Goal: Information Seeking & Learning: Learn about a topic

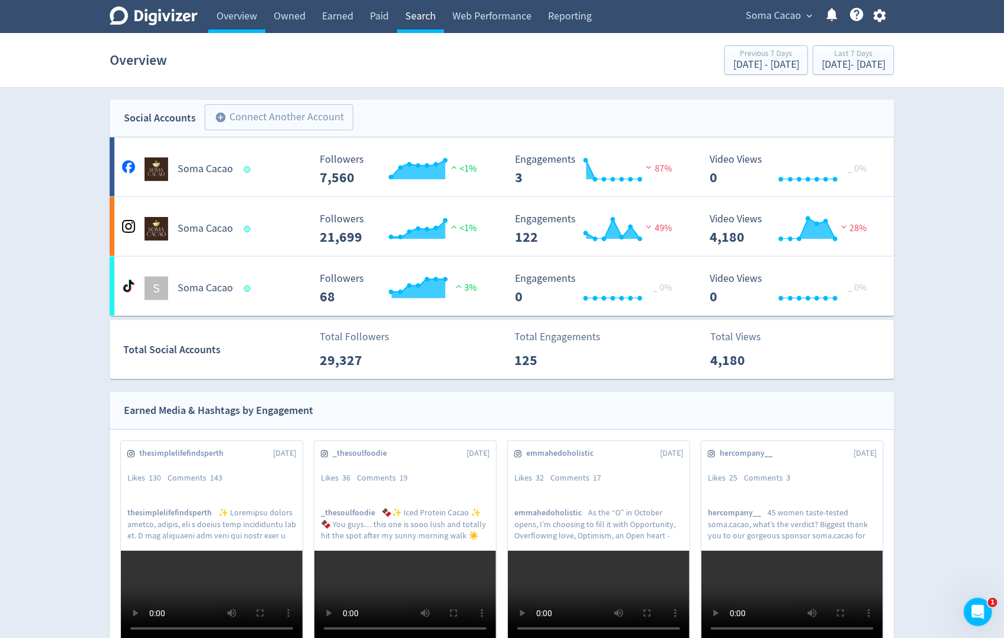
click at [418, 14] on link "Search" at bounding box center [420, 16] width 47 height 33
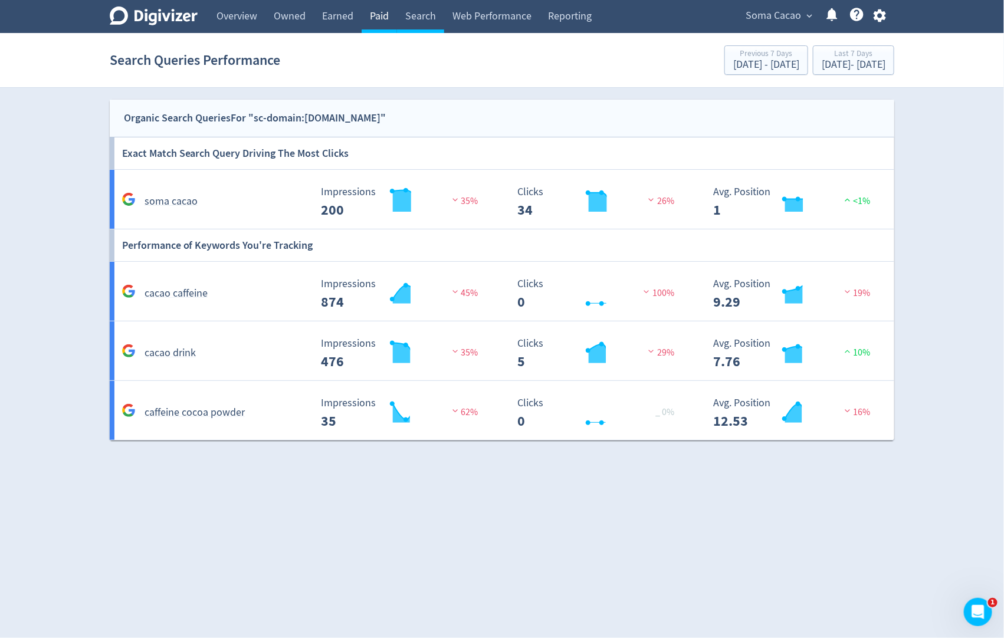
click at [374, 21] on link "Paid" at bounding box center [379, 16] width 35 height 33
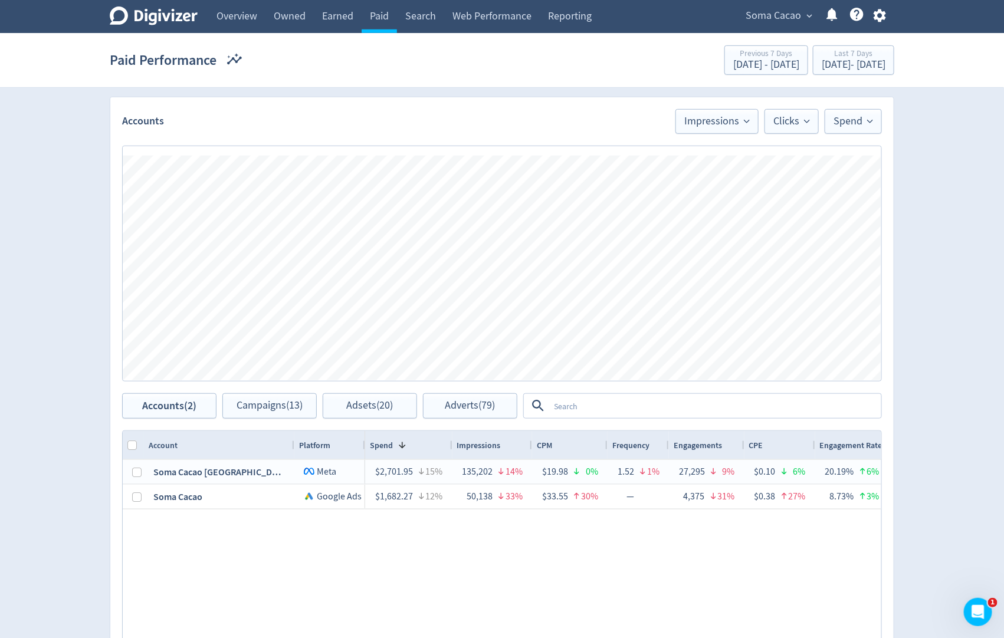
scroll to position [311, 0]
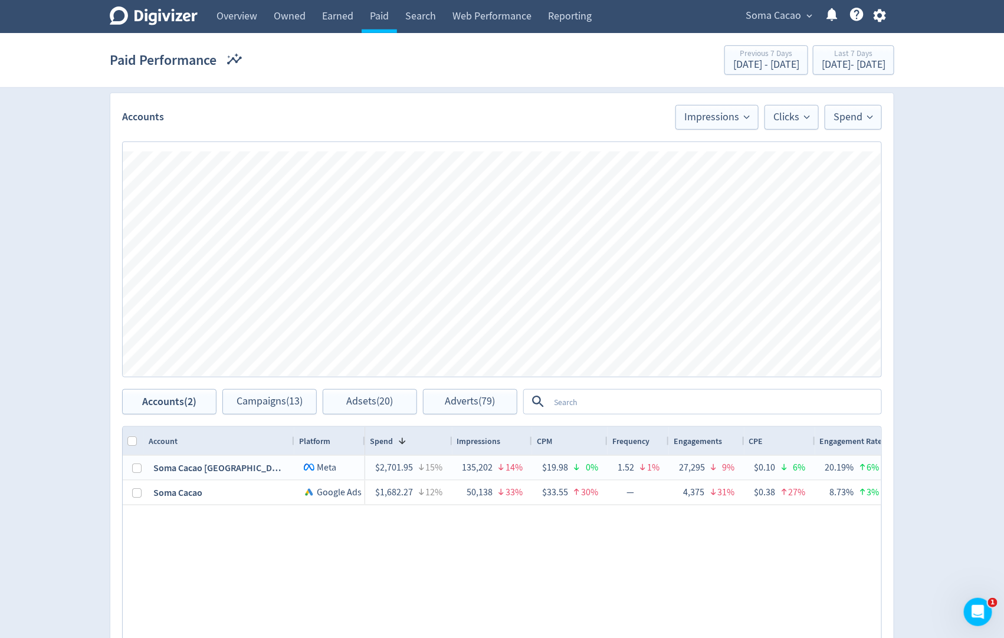
click at [572, 406] on textarea at bounding box center [714, 402] width 331 height 22
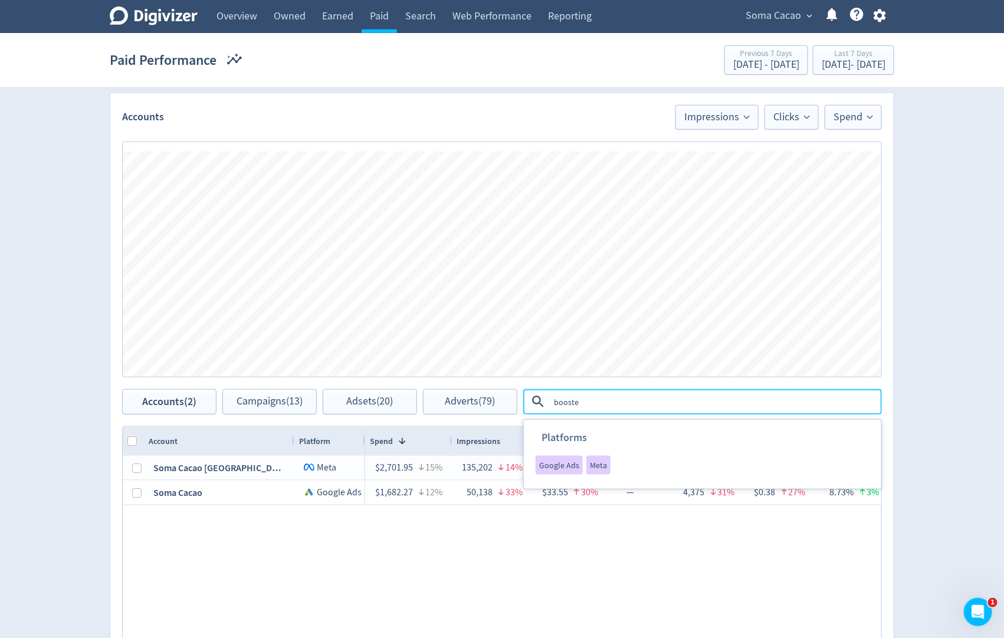
type textarea "boosted"
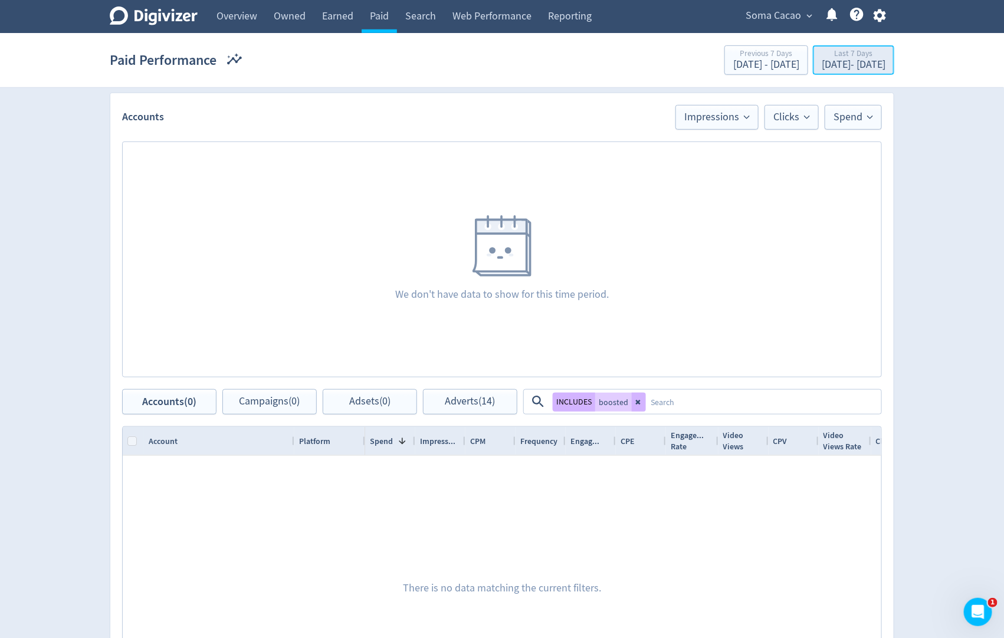
click at [822, 57] on div "Last 7 Days" at bounding box center [854, 55] width 64 height 10
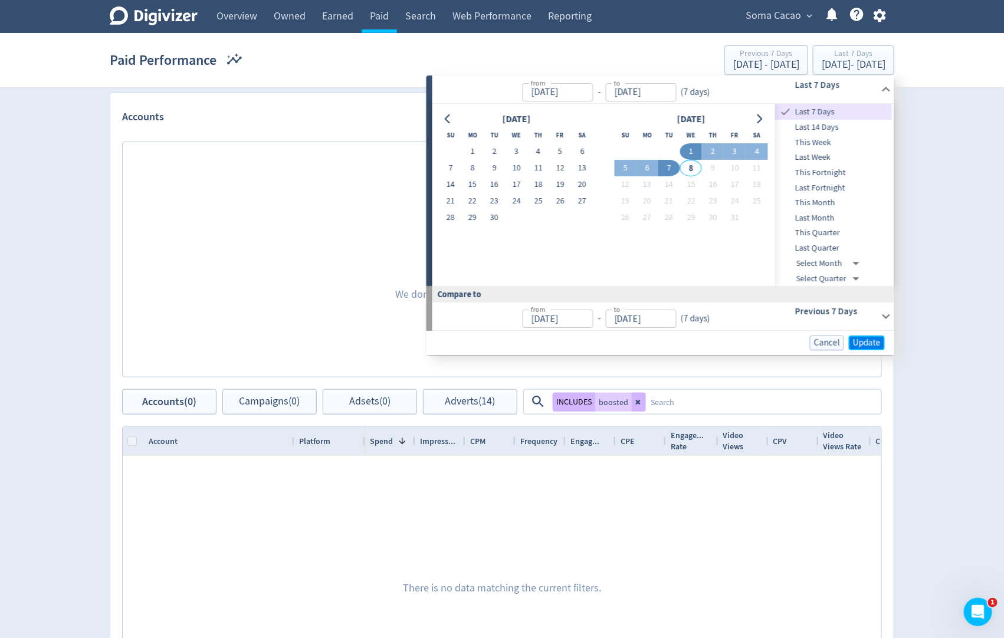
click at [863, 341] on span "Update" at bounding box center [867, 343] width 28 height 9
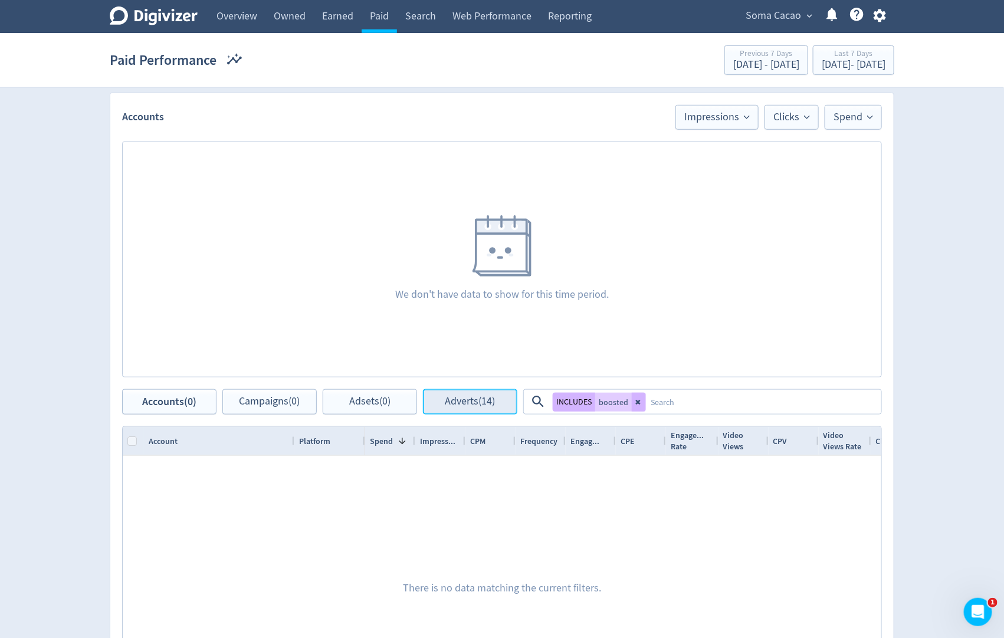
click at [501, 401] on button "Adverts (14)" at bounding box center [470, 401] width 94 height 25
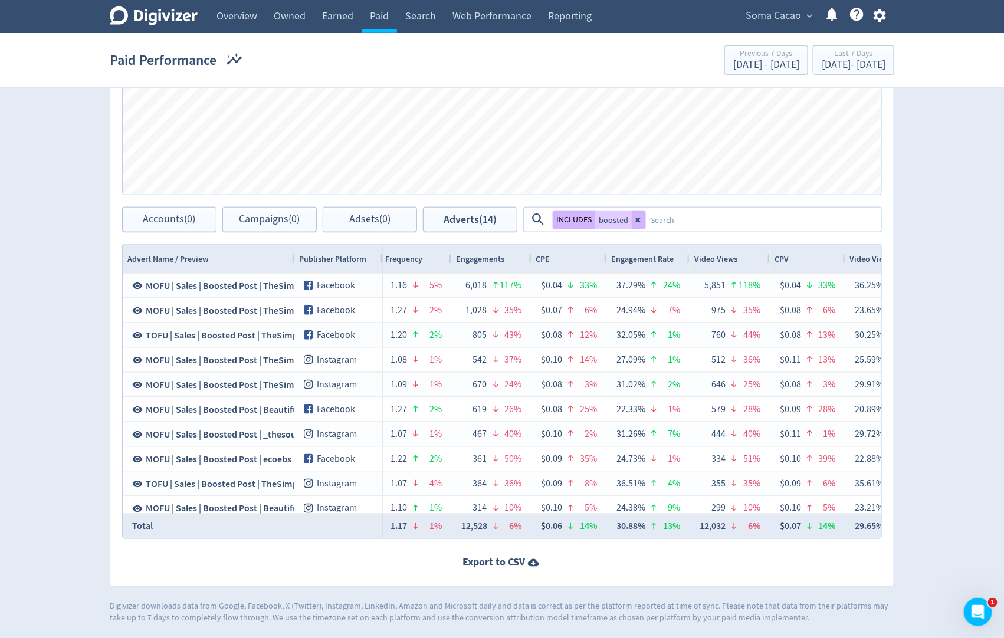
scroll to position [0, 875]
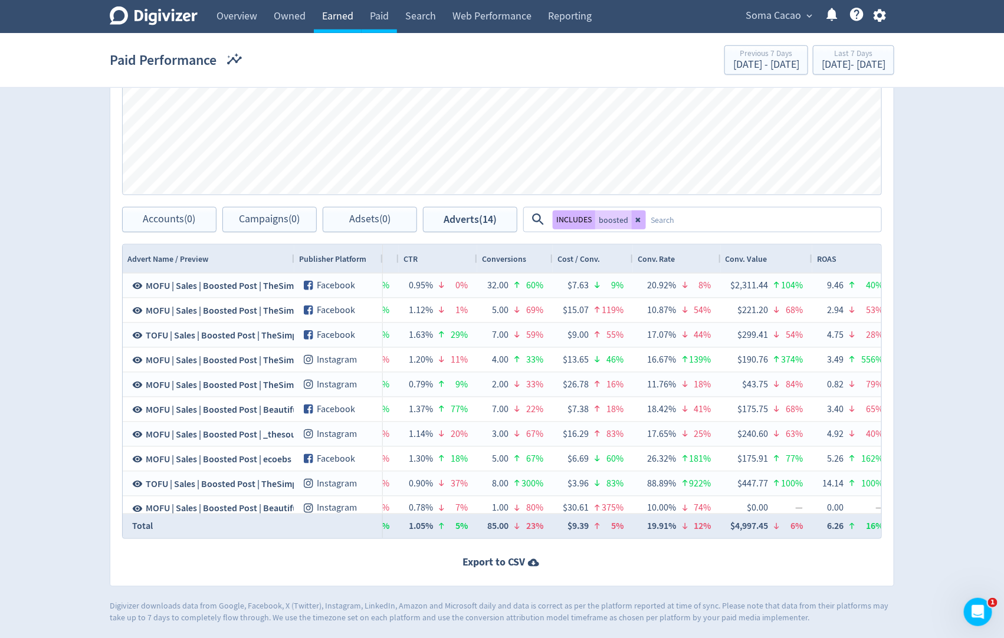
click at [344, 23] on link "Earned" at bounding box center [338, 16] width 48 height 33
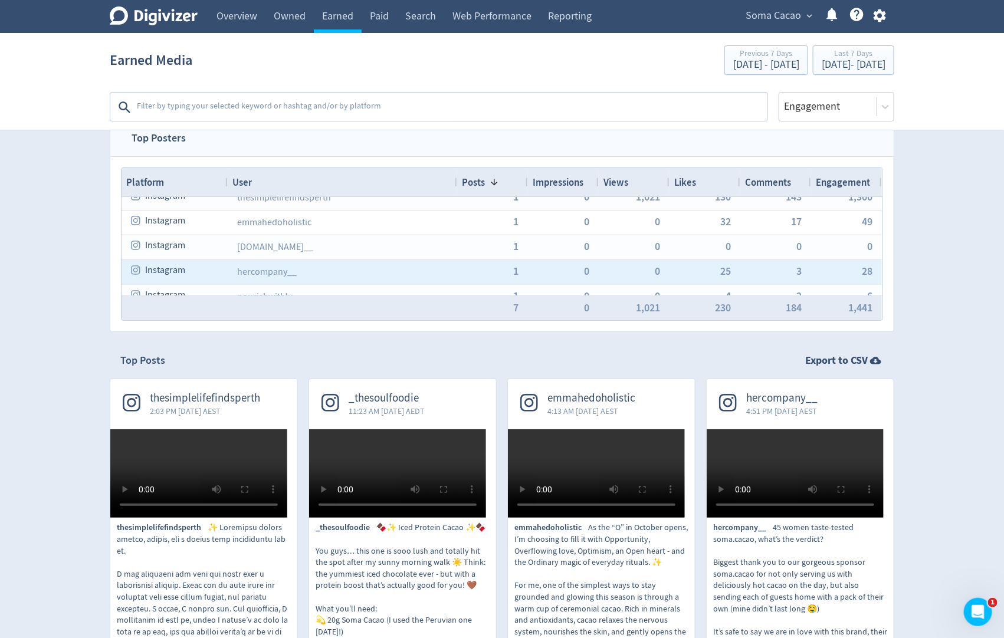
scroll to position [74, 0]
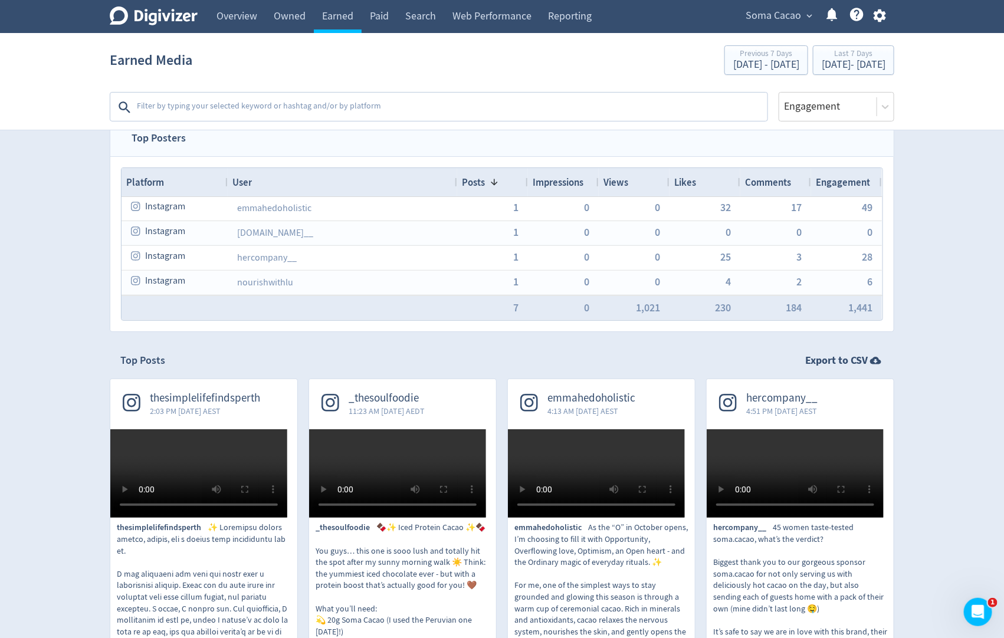
click at [788, 13] on span "Soma Cacao" at bounding box center [773, 15] width 55 height 19
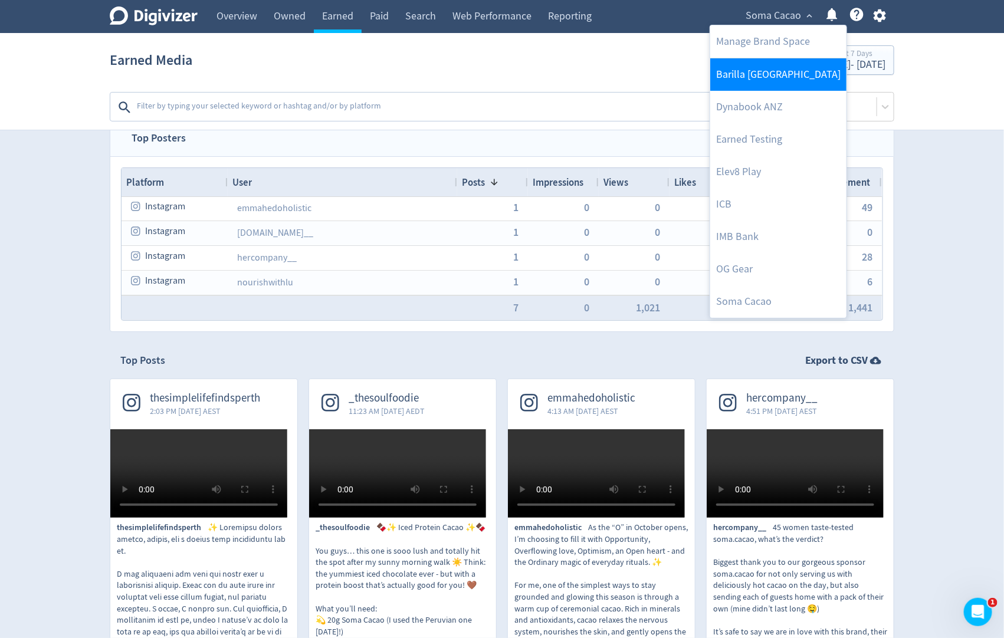
click at [731, 77] on link "Barilla [GEOGRAPHIC_DATA]" at bounding box center [778, 74] width 136 height 32
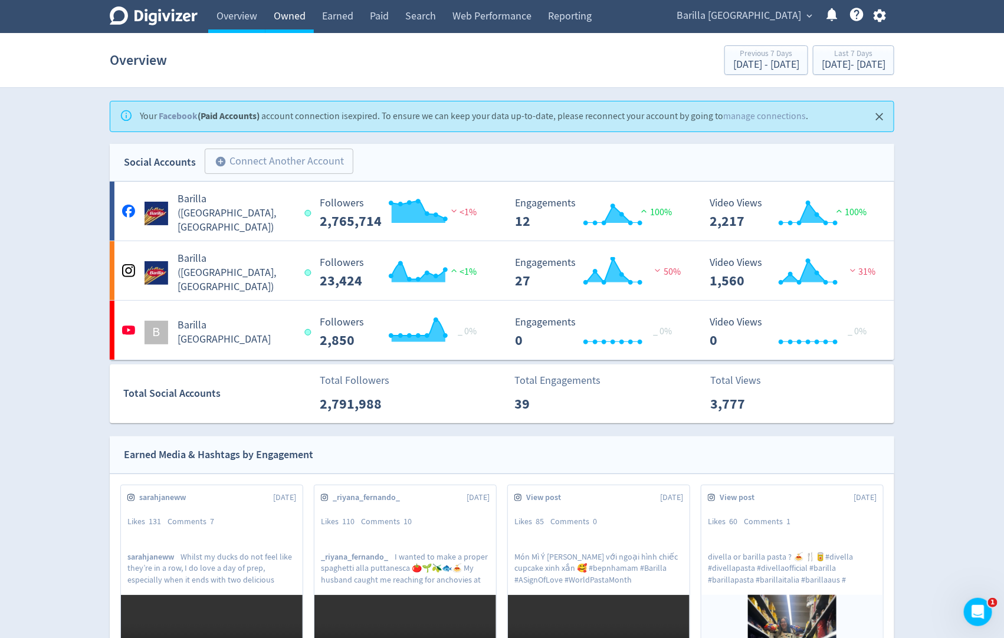
click at [288, 13] on link "Owned" at bounding box center [289, 16] width 48 height 33
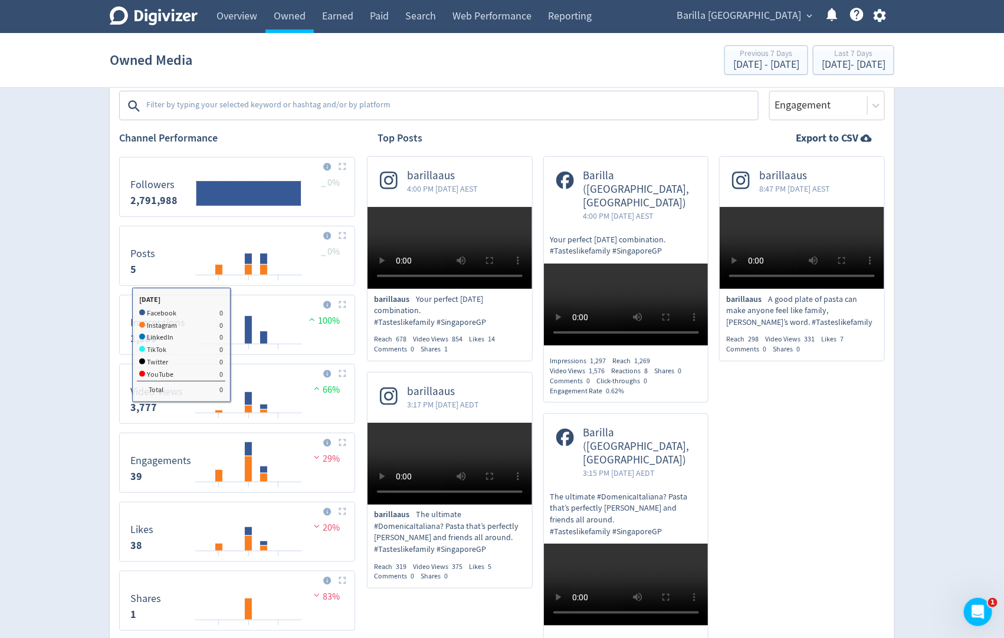
scroll to position [191, 0]
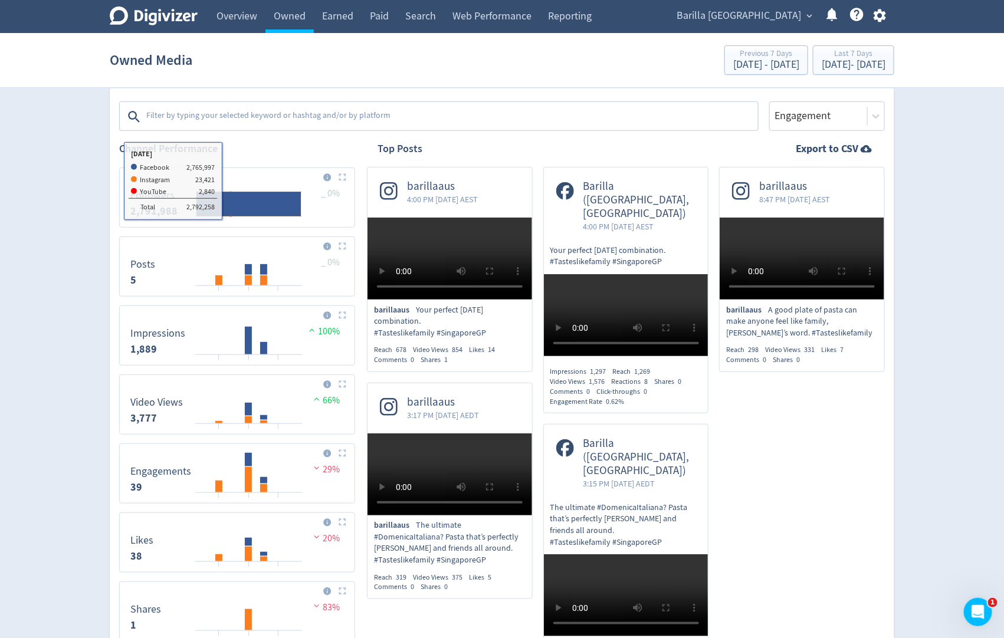
click at [234, 131] on div "Channel Performance Created with Highcharts 10.3.3 Followers 2,791,988 _ 0% Cre…" at bounding box center [237, 506] width 236 height 751
click at [246, 119] on textarea at bounding box center [451, 117] width 612 height 24
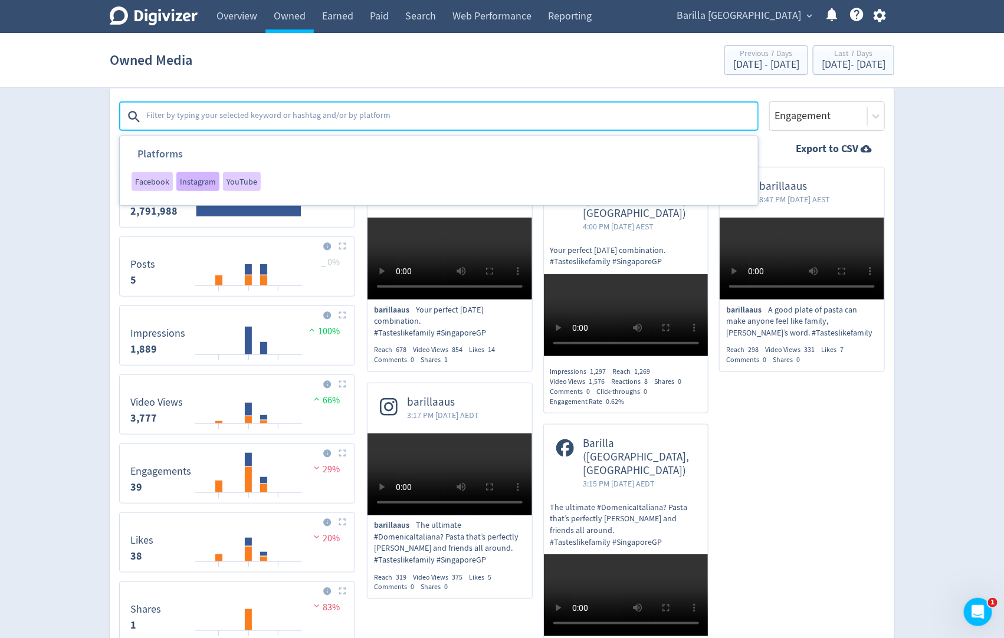
click at [191, 180] on span "Instagram" at bounding box center [198, 182] width 36 height 8
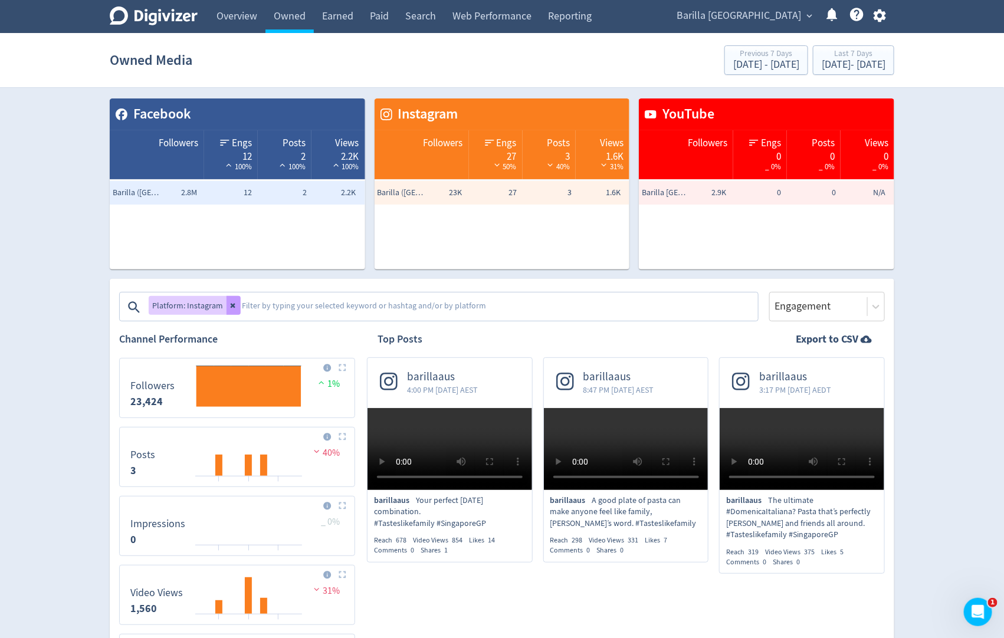
click at [233, 306] on icon at bounding box center [233, 305] width 7 height 7
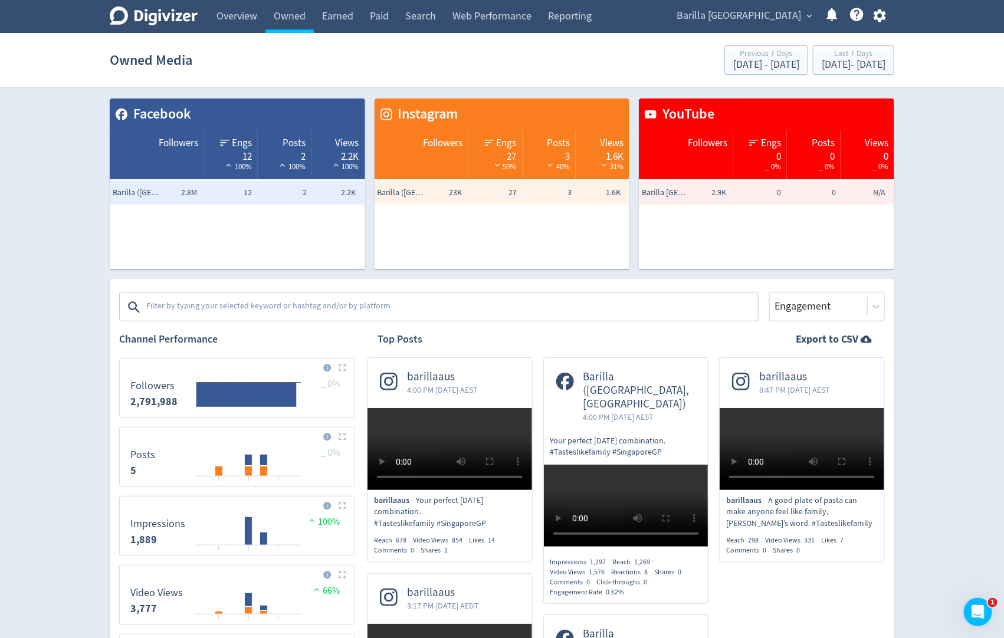
click at [233, 306] on textarea at bounding box center [451, 308] width 612 height 24
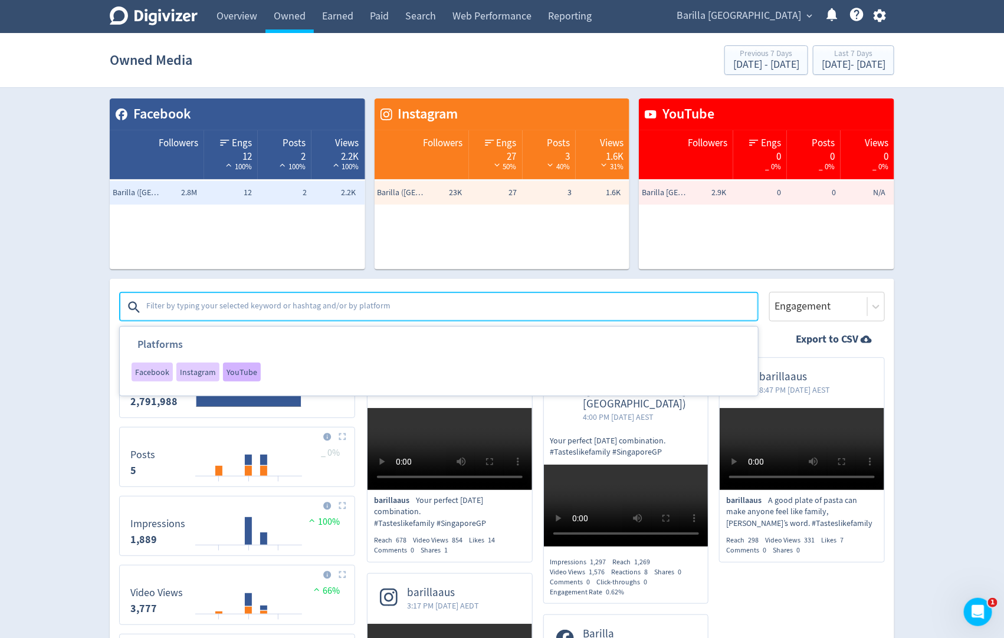
click at [235, 364] on div "YouTube" at bounding box center [242, 372] width 38 height 19
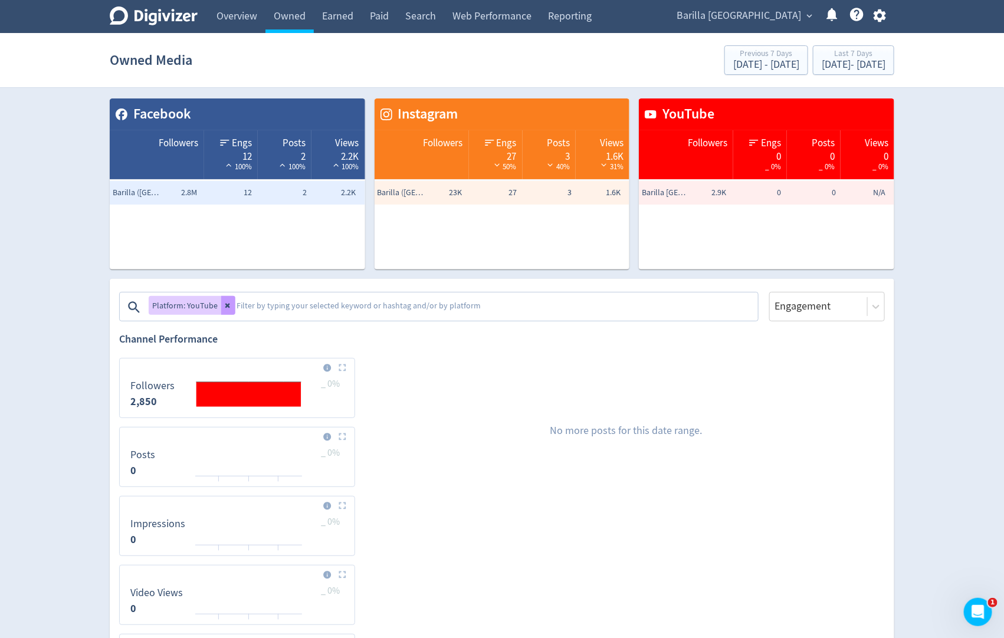
click at [227, 309] on icon at bounding box center [228, 305] width 7 height 7
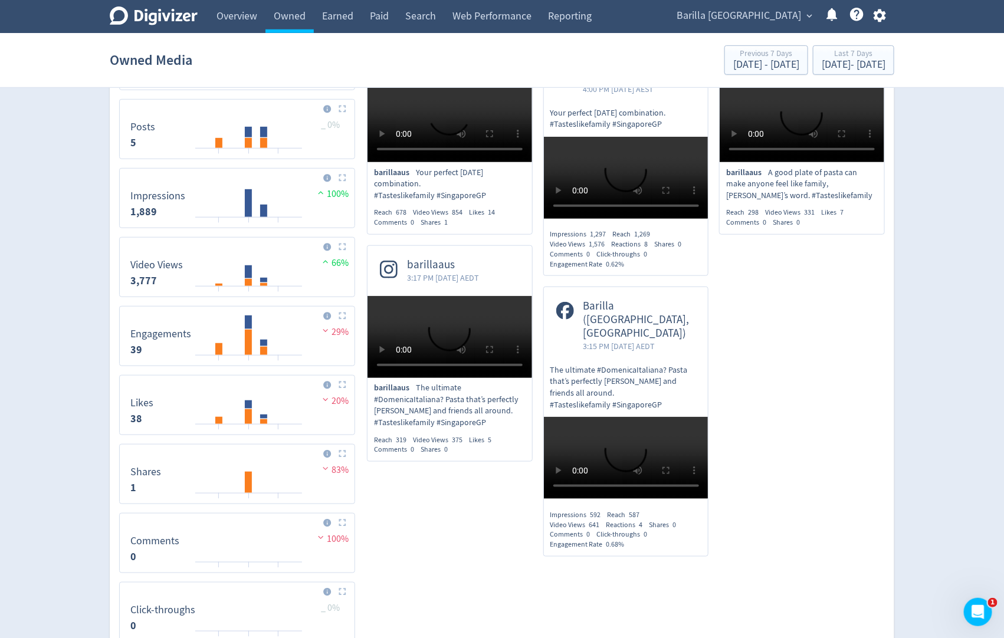
scroll to position [343, 0]
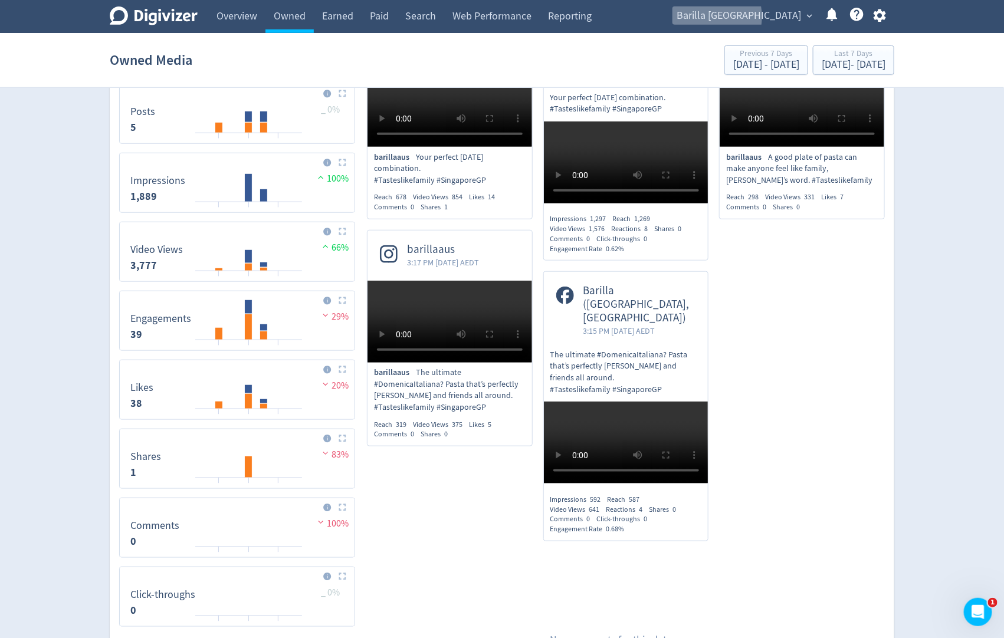
click at [753, 17] on span "Barilla [GEOGRAPHIC_DATA]" at bounding box center [739, 15] width 124 height 19
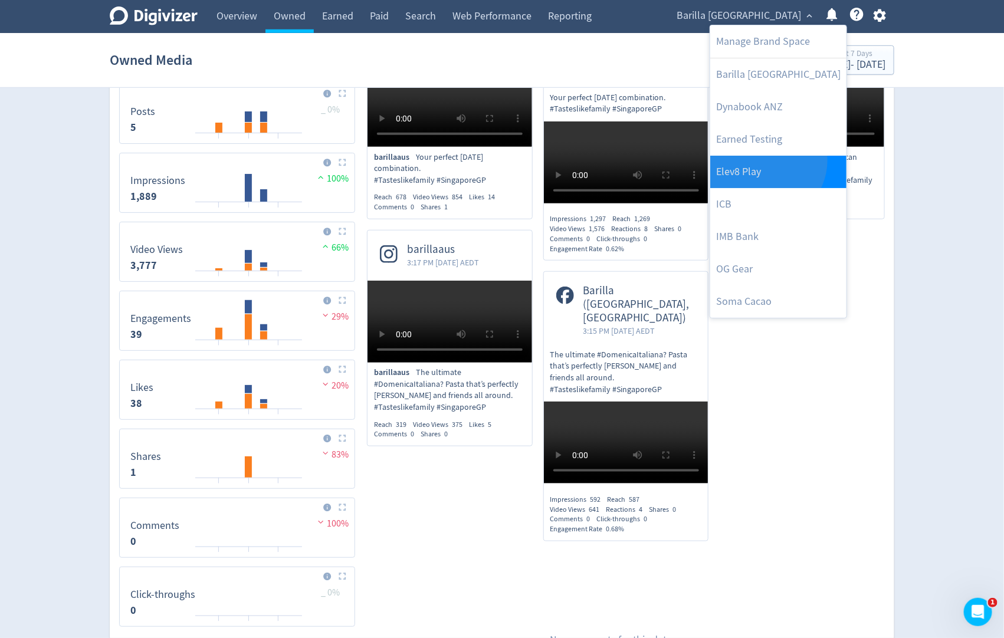
click at [766, 160] on link "Elev8 Play" at bounding box center [778, 172] width 136 height 32
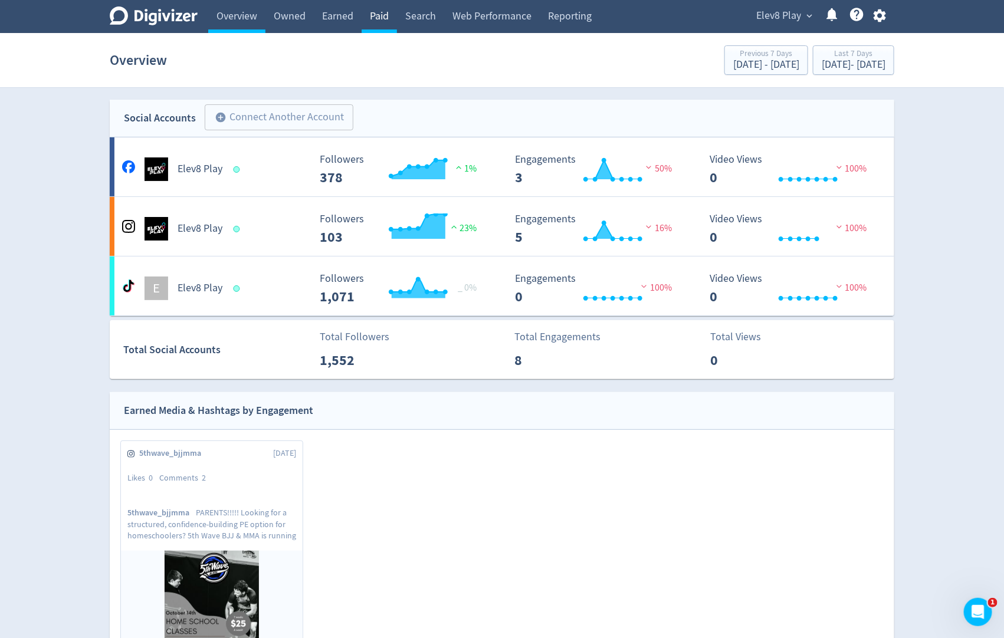
click at [384, 22] on link "Paid" at bounding box center [379, 16] width 35 height 33
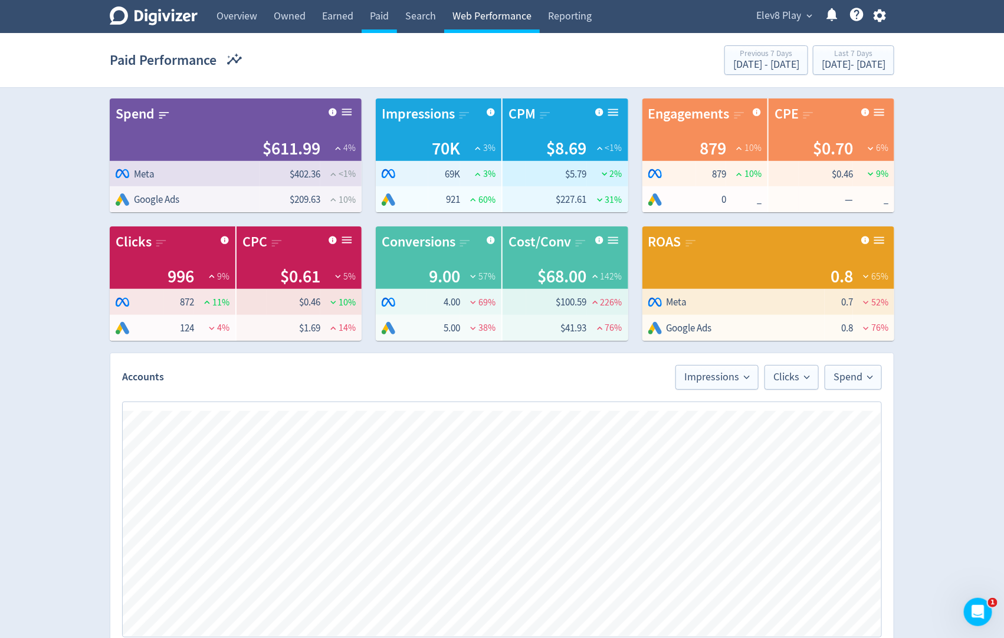
click at [493, 21] on link "Web Performance" at bounding box center [492, 16] width 96 height 33
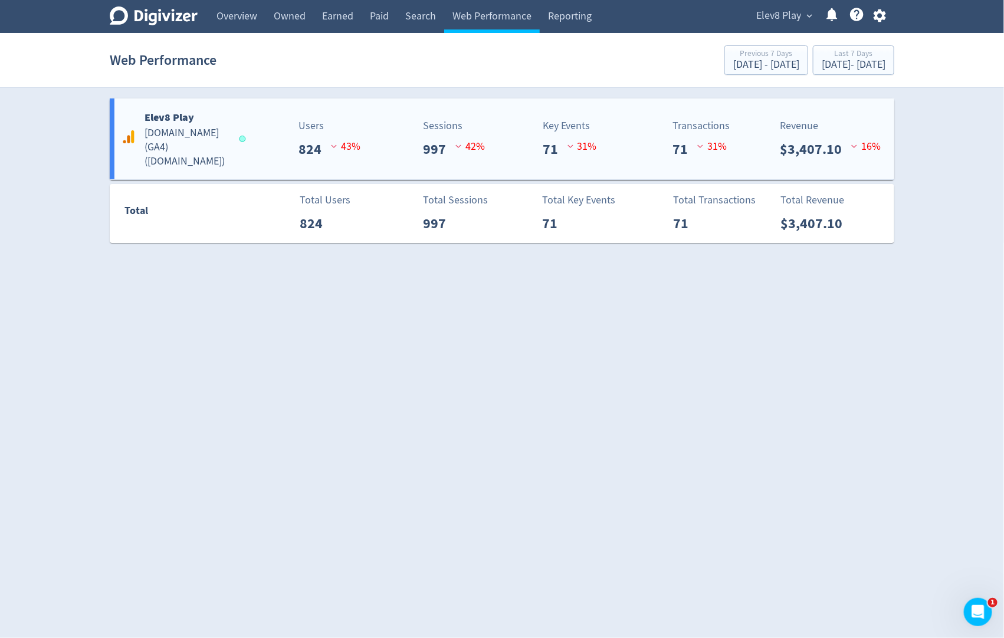
click at [369, 140] on div "Users 824 43 %" at bounding box center [333, 139] width 82 height 42
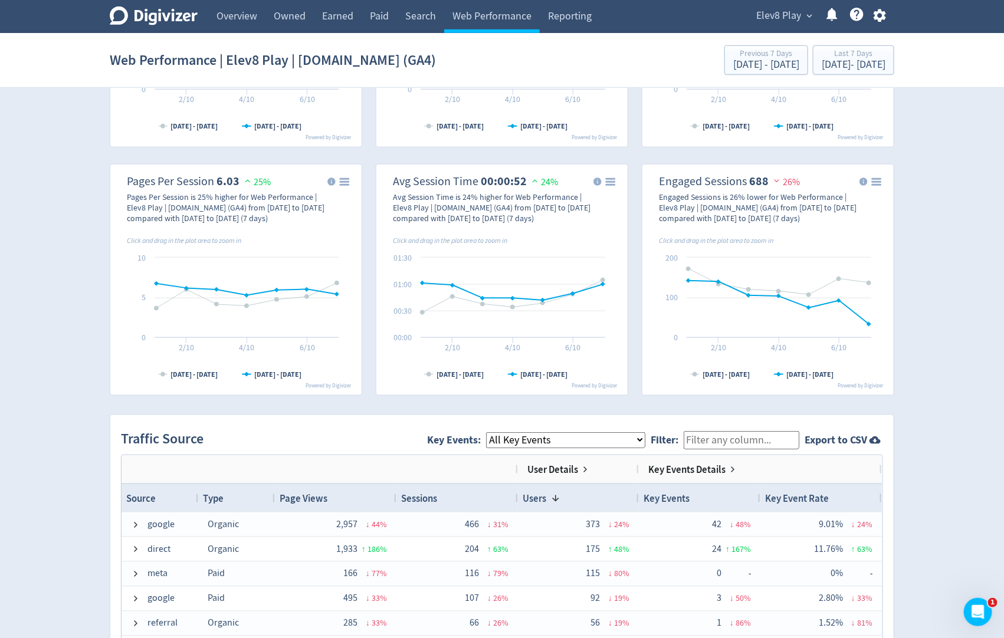
scroll to position [454, 0]
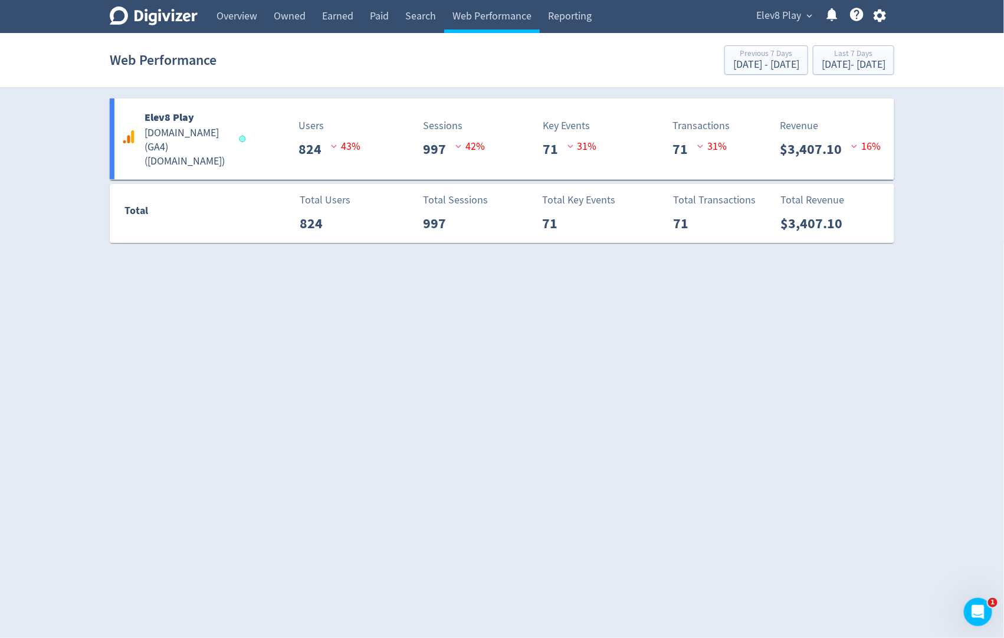
click at [789, 22] on span "Elev8 Play" at bounding box center [778, 15] width 45 height 19
click at [789, 22] on div at bounding box center [502, 319] width 1004 height 638
click at [789, 19] on span "Elev8 Play" at bounding box center [778, 15] width 45 height 19
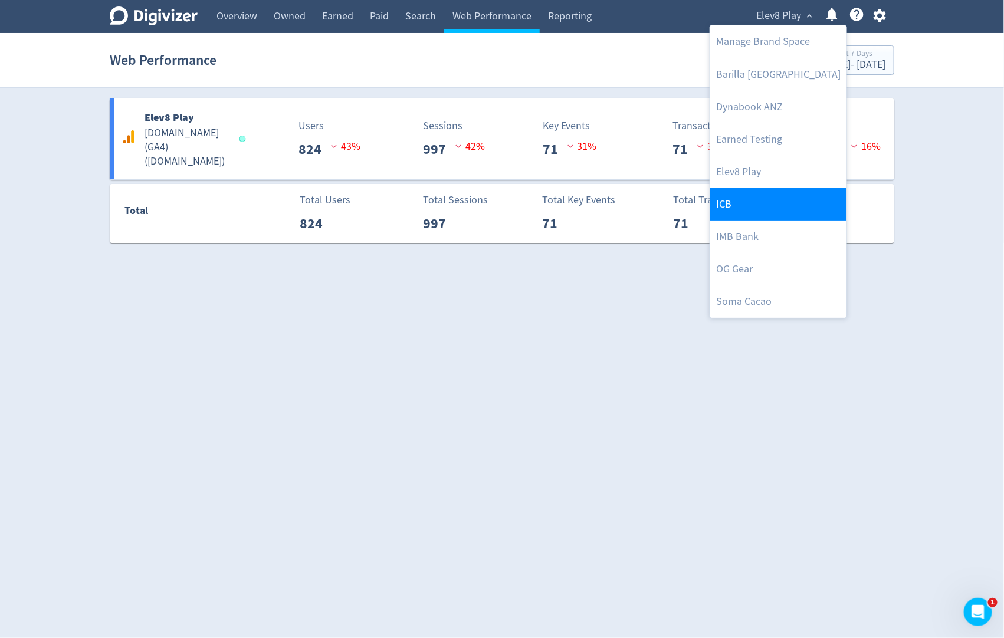
click at [737, 210] on link "ICB" at bounding box center [778, 204] width 136 height 32
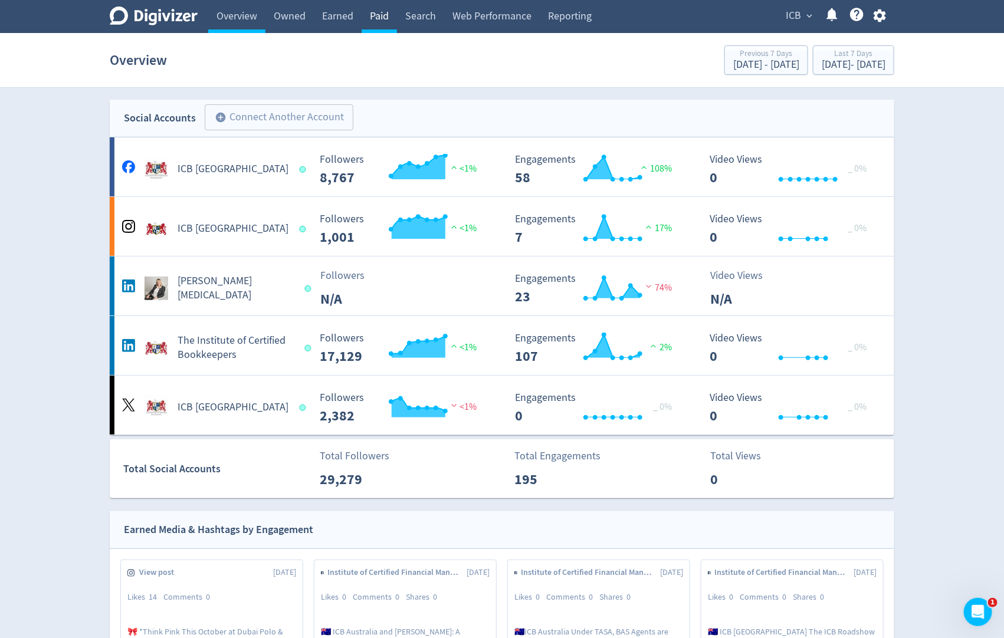
click at [374, 15] on link "Paid" at bounding box center [379, 16] width 35 height 33
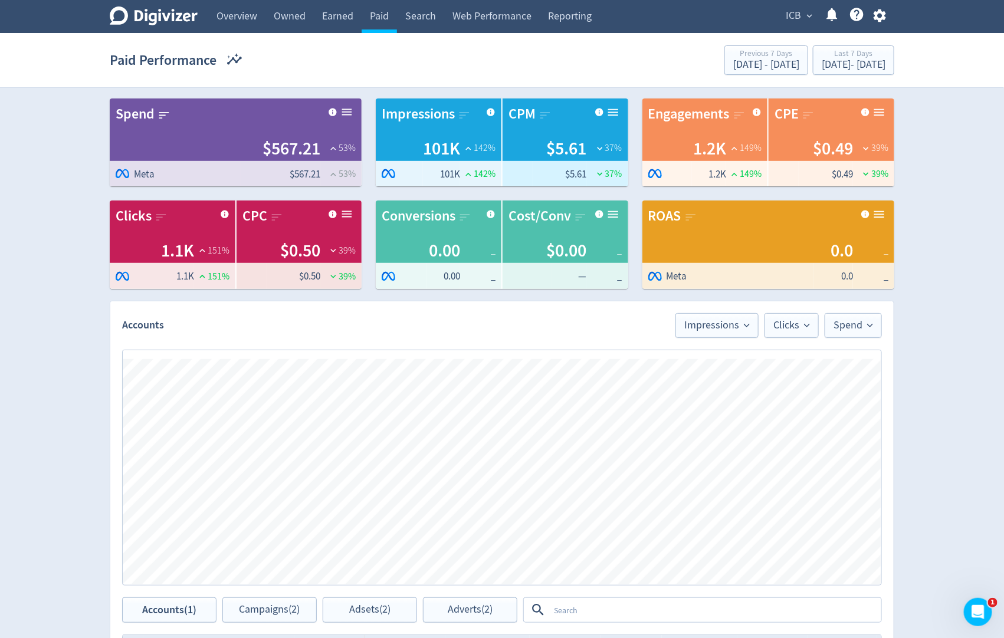
click at [807, 14] on span "expand_more" at bounding box center [809, 16] width 11 height 11
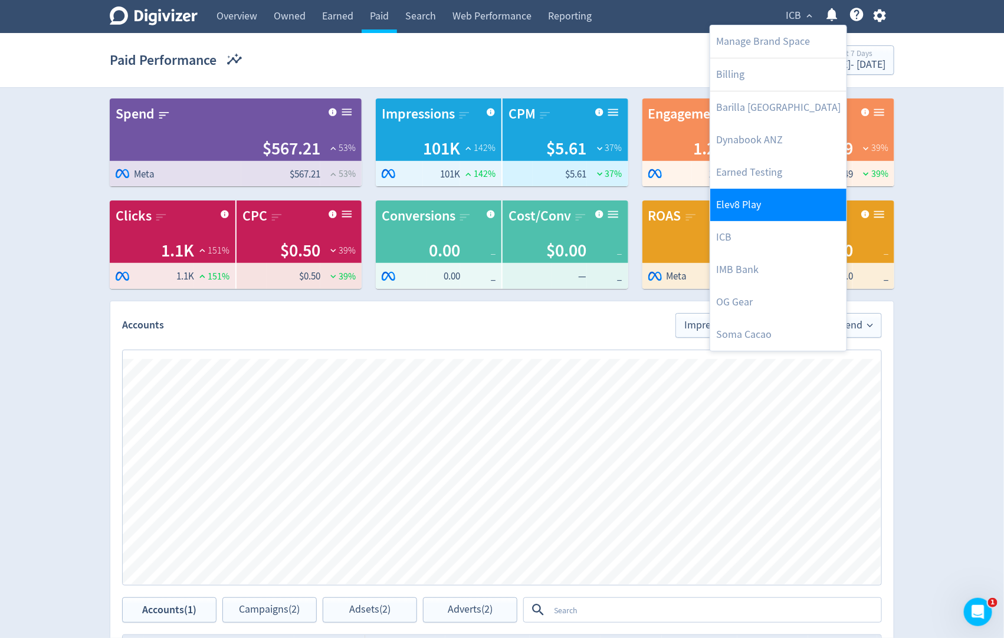
click at [771, 211] on link "Elev8 Play" at bounding box center [778, 205] width 136 height 32
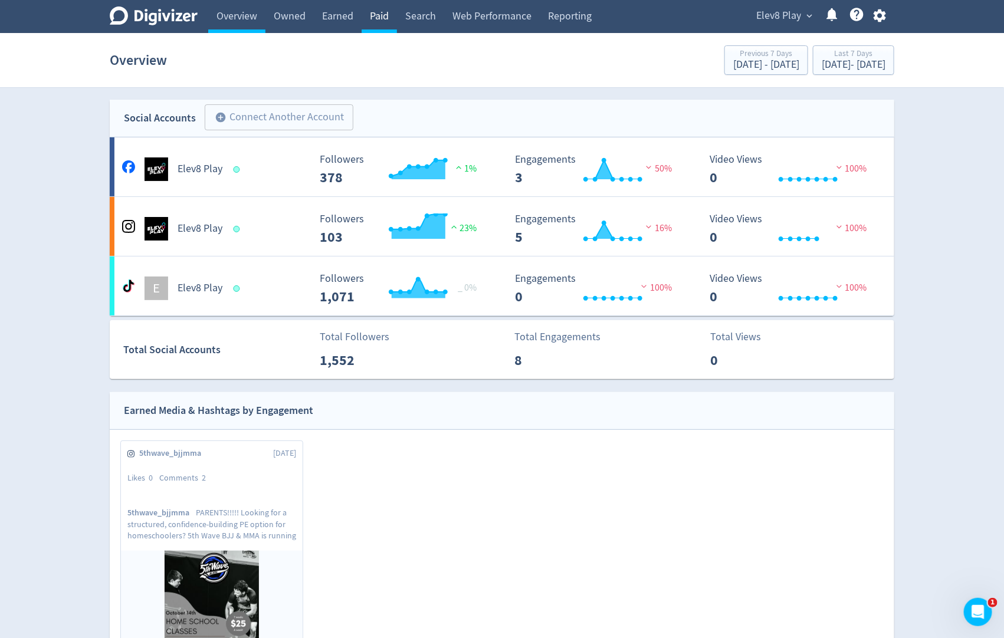
click at [380, 18] on link "Paid" at bounding box center [379, 16] width 35 height 33
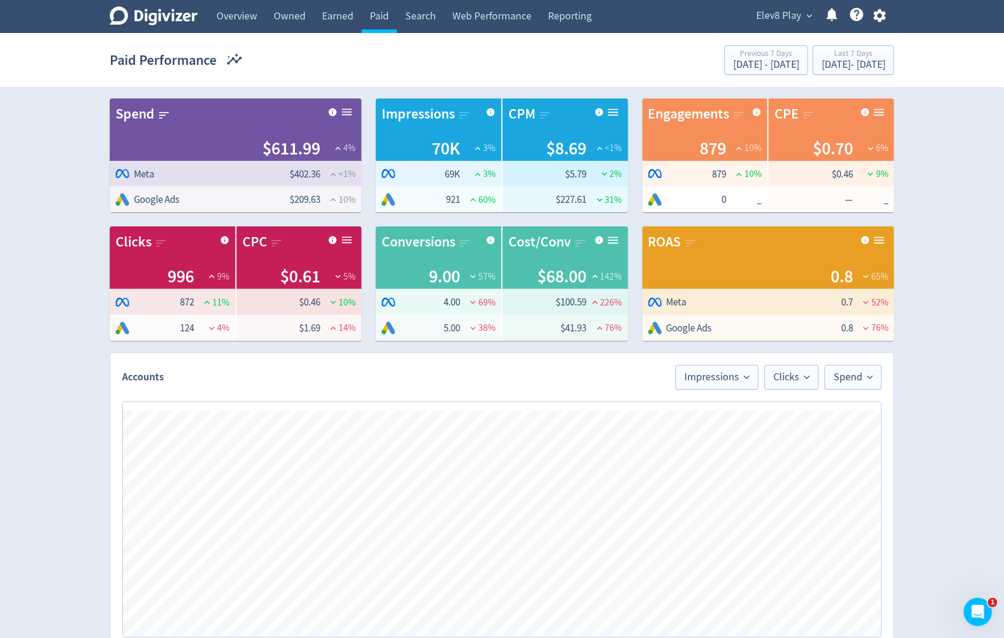
click at [786, 15] on span "Elev8 Play" at bounding box center [778, 15] width 45 height 19
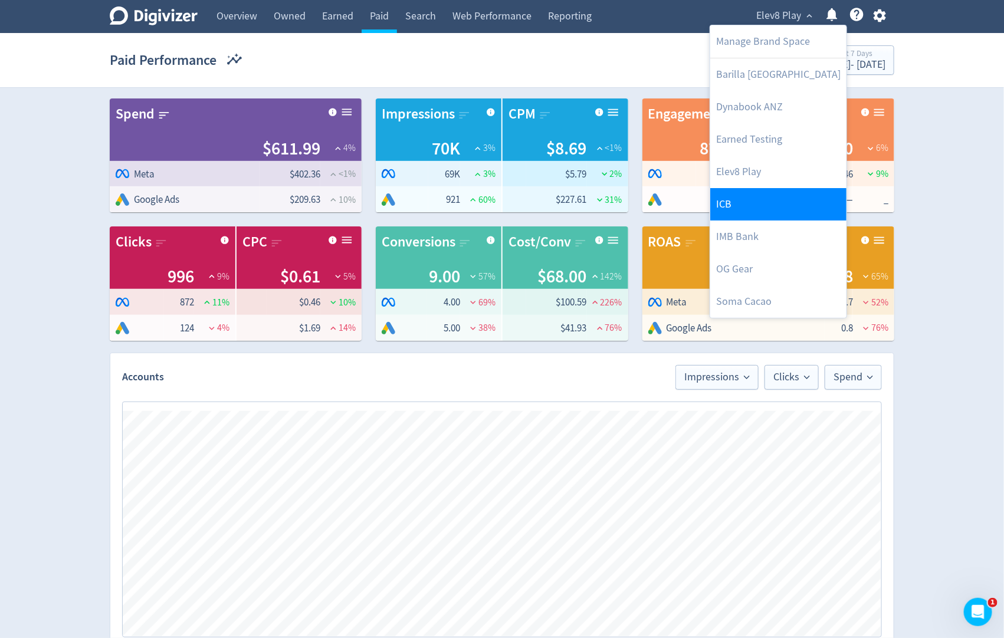
click at [731, 216] on link "ICB" at bounding box center [778, 204] width 136 height 32
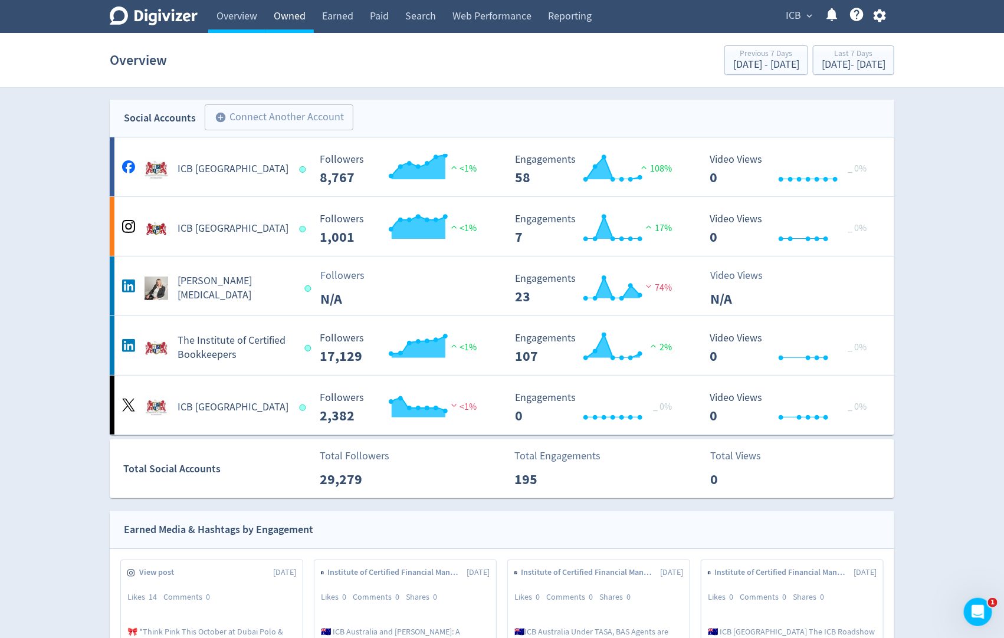
click at [294, 19] on link "Owned" at bounding box center [289, 16] width 48 height 33
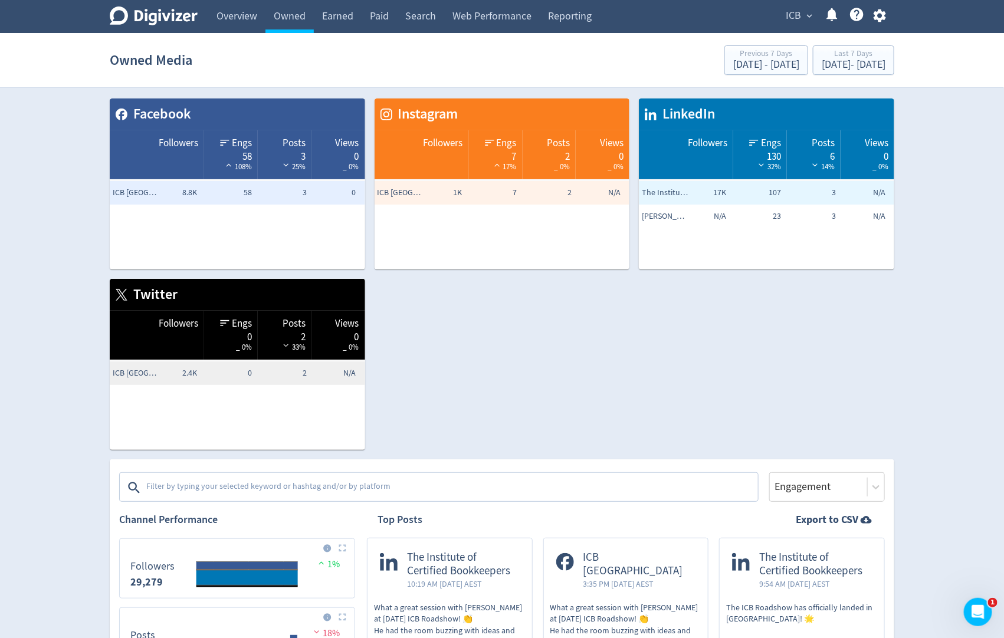
click at [184, 485] on textarea at bounding box center [451, 488] width 612 height 24
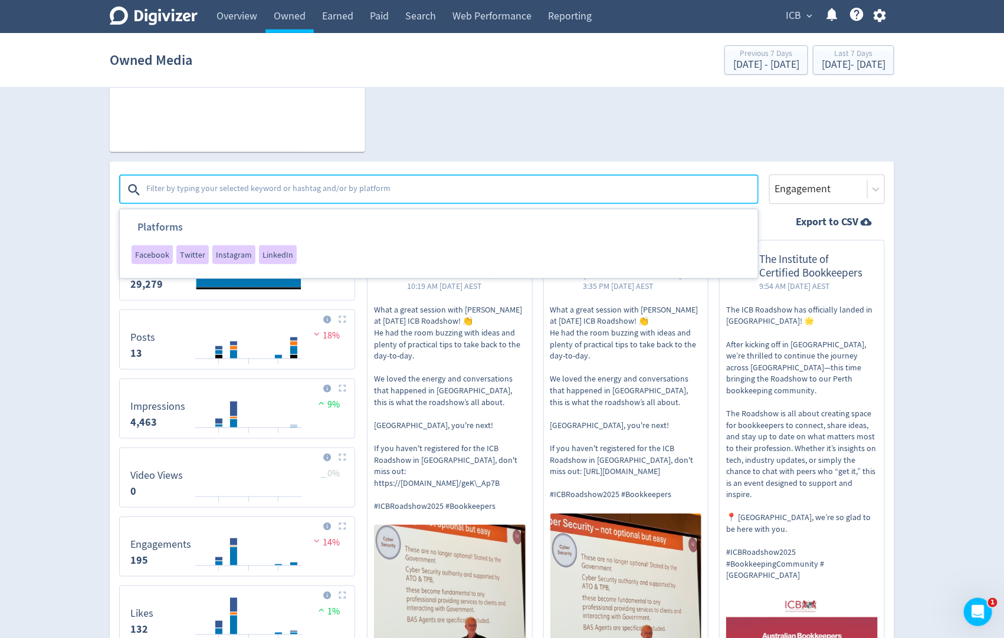
scroll to position [299, 0]
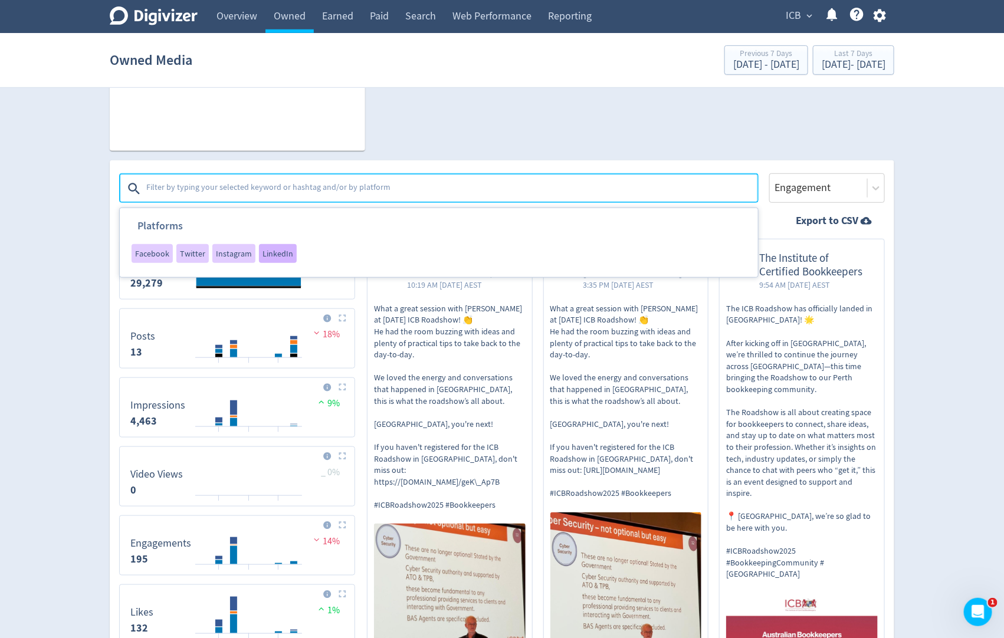
click at [273, 250] on span "LinkedIn" at bounding box center [277, 254] width 31 height 8
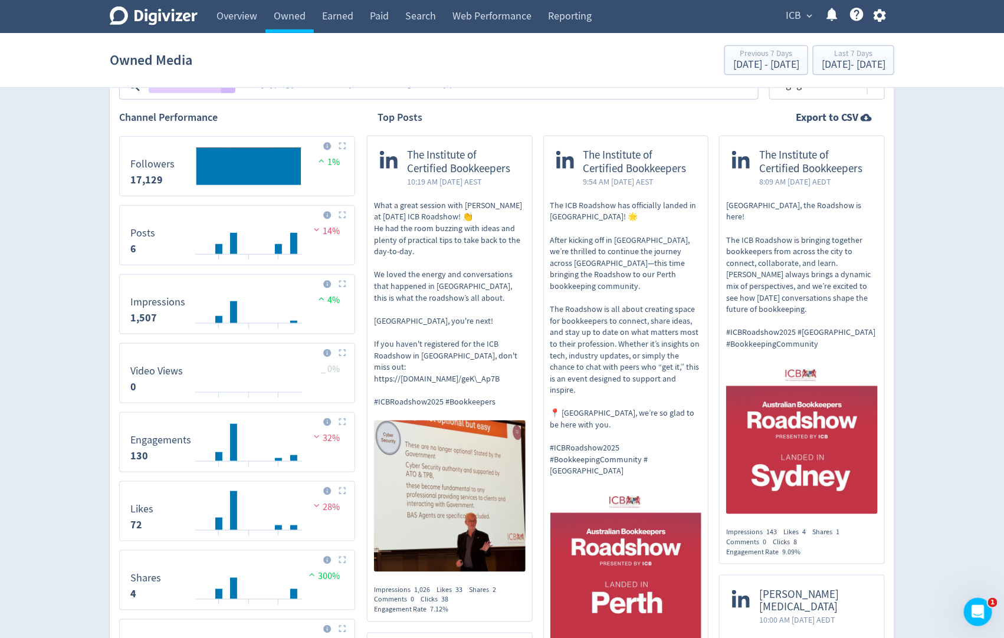
scroll to position [383, 0]
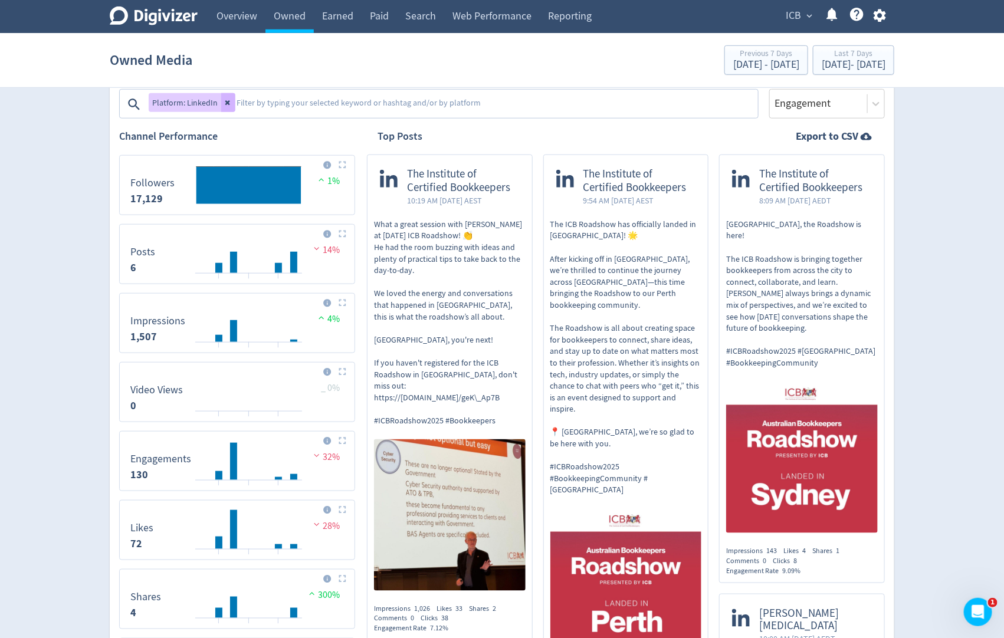
click at [458, 103] on textarea at bounding box center [495, 105] width 521 height 24
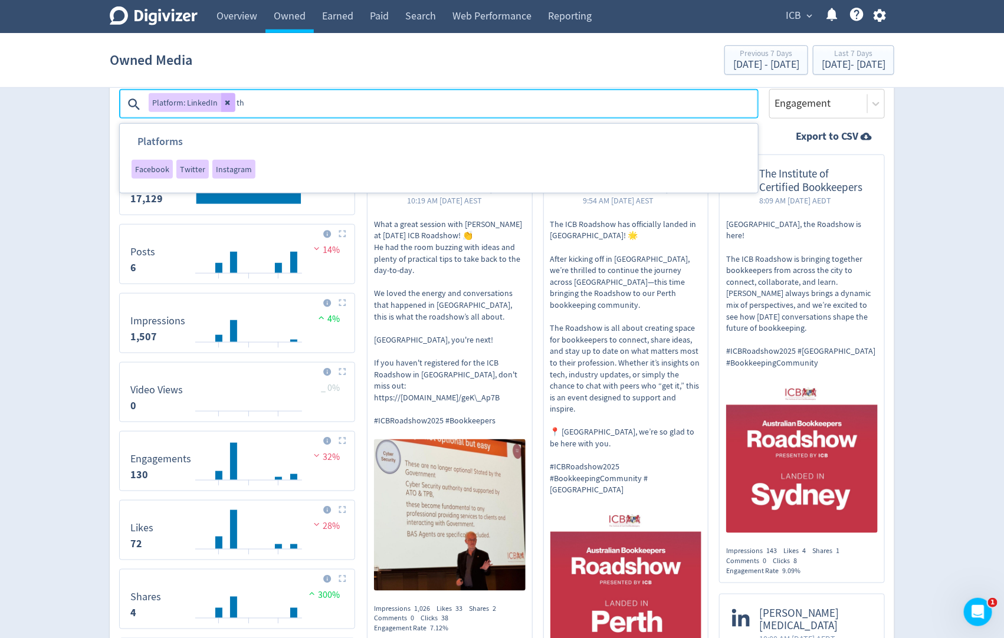
type textarea "the"
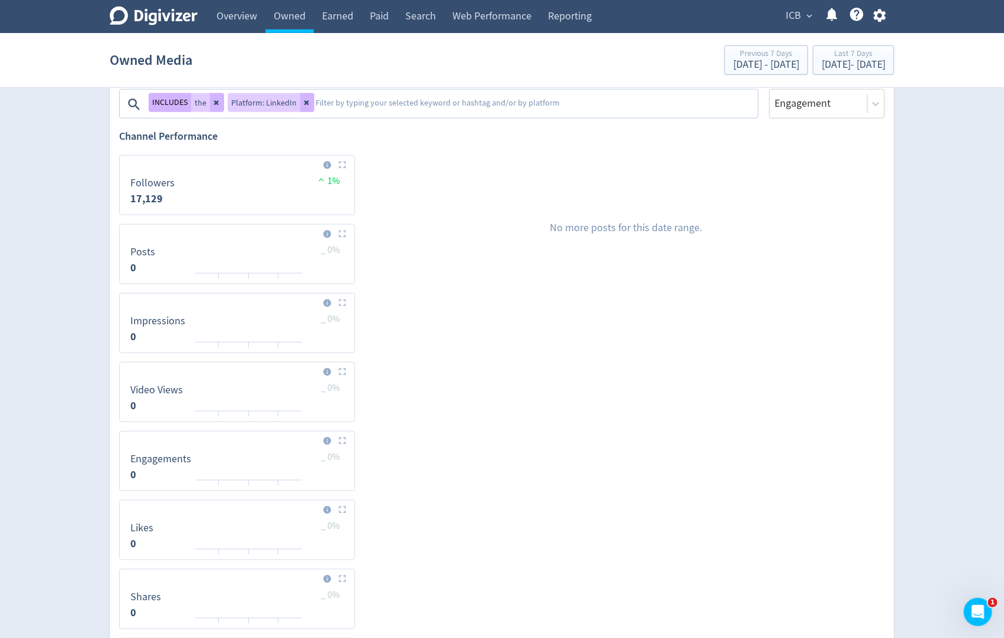
scroll to position [0, 0]
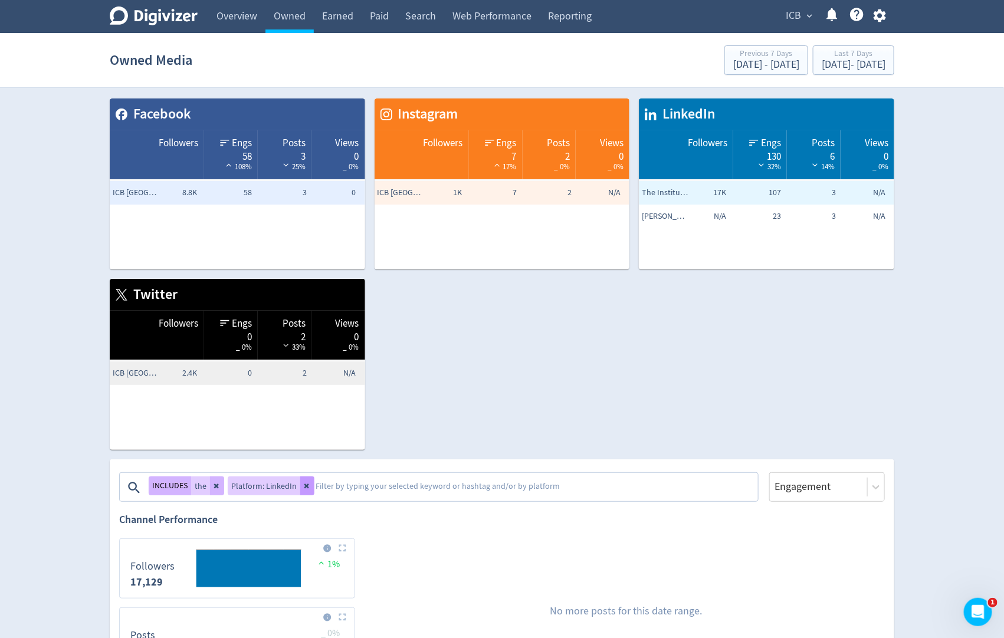
click at [300, 488] on button at bounding box center [307, 486] width 14 height 19
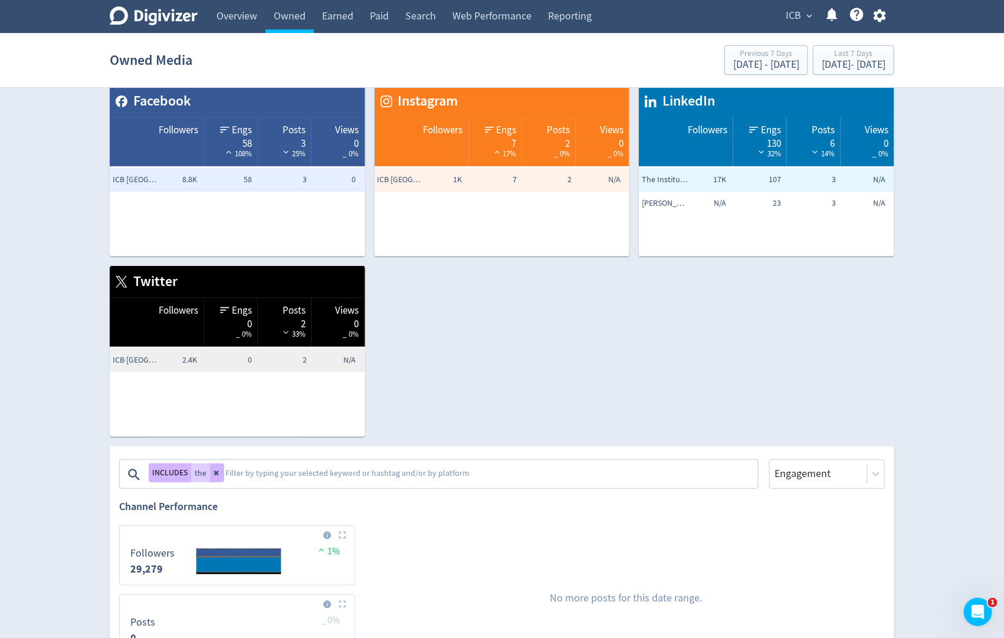
scroll to position [12, 0]
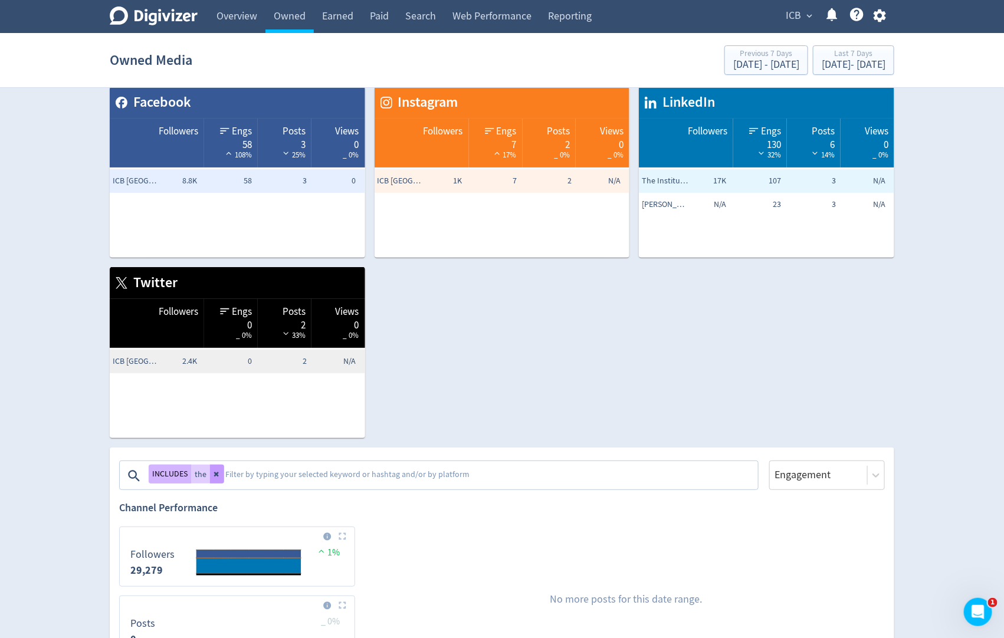
click at [217, 474] on icon at bounding box center [216, 474] width 5 height 5
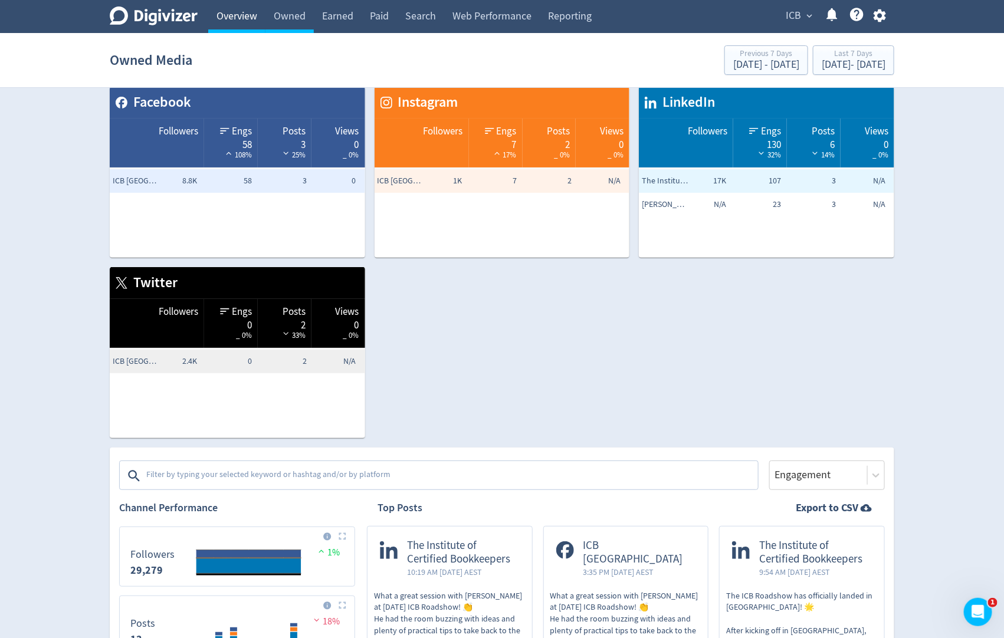
click at [248, 17] on link "Overview" at bounding box center [236, 16] width 57 height 33
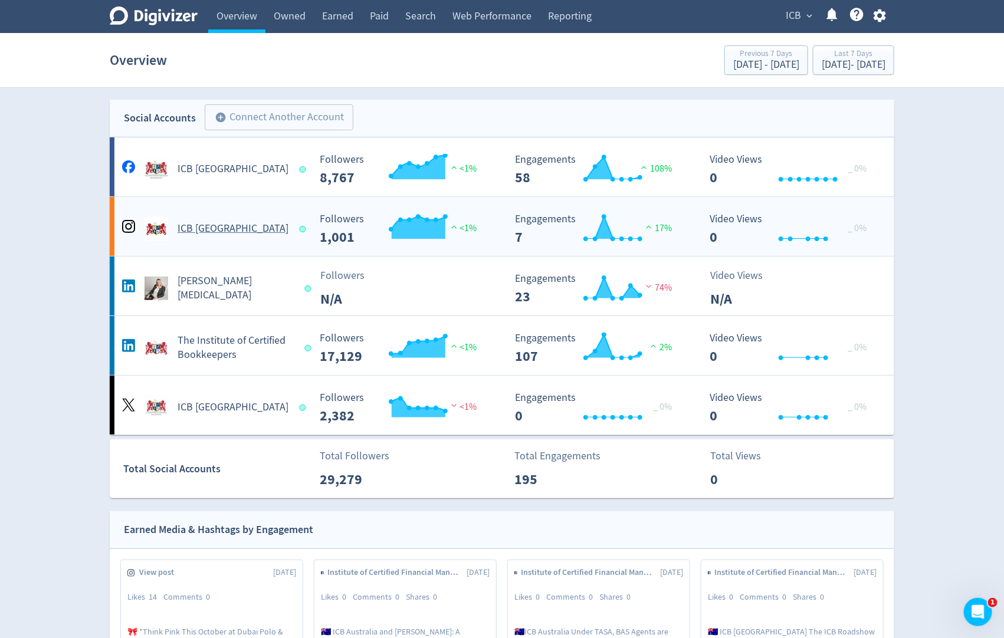
click at [210, 230] on h5 "ICB [GEOGRAPHIC_DATA]" at bounding box center [233, 229] width 111 height 14
click at [191, 343] on h5 "The Institute of Certified Bookkeepers" at bounding box center [236, 348] width 116 height 28
click at [180, 162] on h5 "ICB [GEOGRAPHIC_DATA]" at bounding box center [233, 169] width 111 height 14
click at [189, 232] on h5 "ICB [GEOGRAPHIC_DATA]" at bounding box center [233, 229] width 111 height 14
click at [211, 411] on h5 "ICB [GEOGRAPHIC_DATA]" at bounding box center [233, 408] width 111 height 14
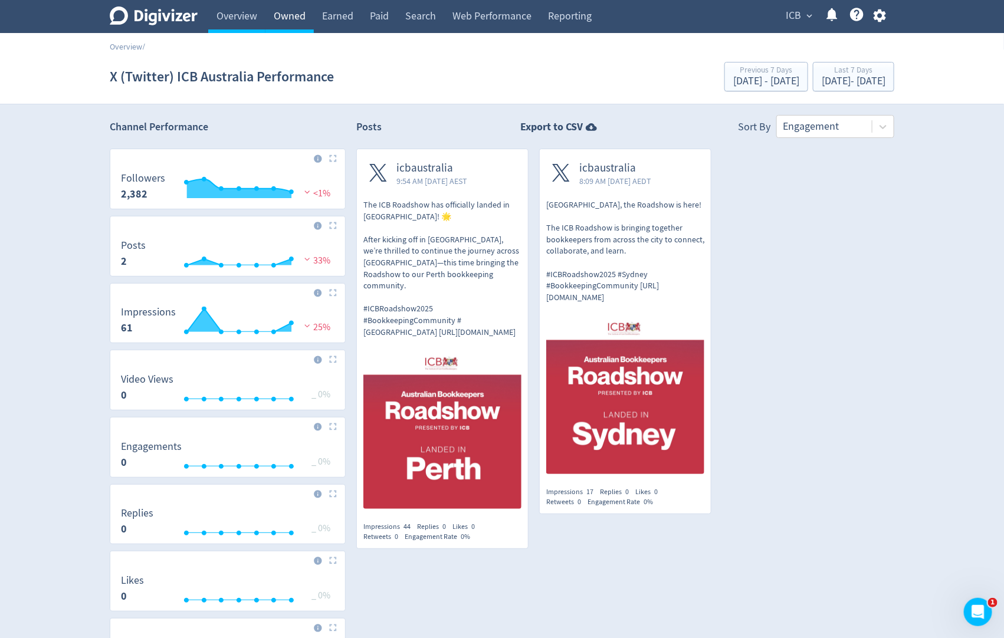
click at [271, 14] on link "Owned" at bounding box center [289, 16] width 48 height 33
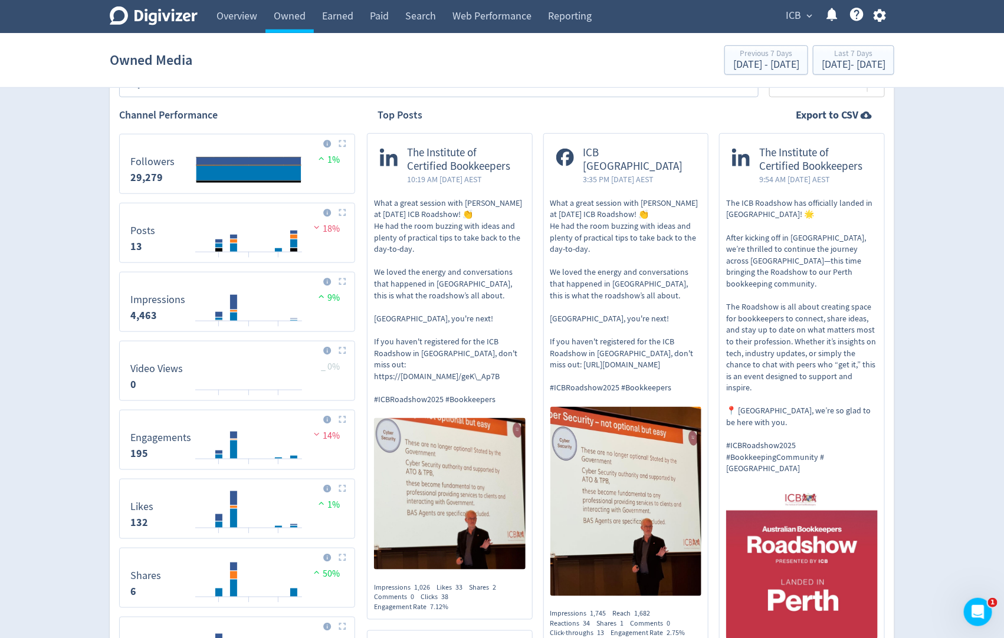
scroll to position [404, 0]
click at [373, 21] on link "Paid" at bounding box center [379, 16] width 35 height 33
